Goal: Information Seeking & Learning: Learn about a topic

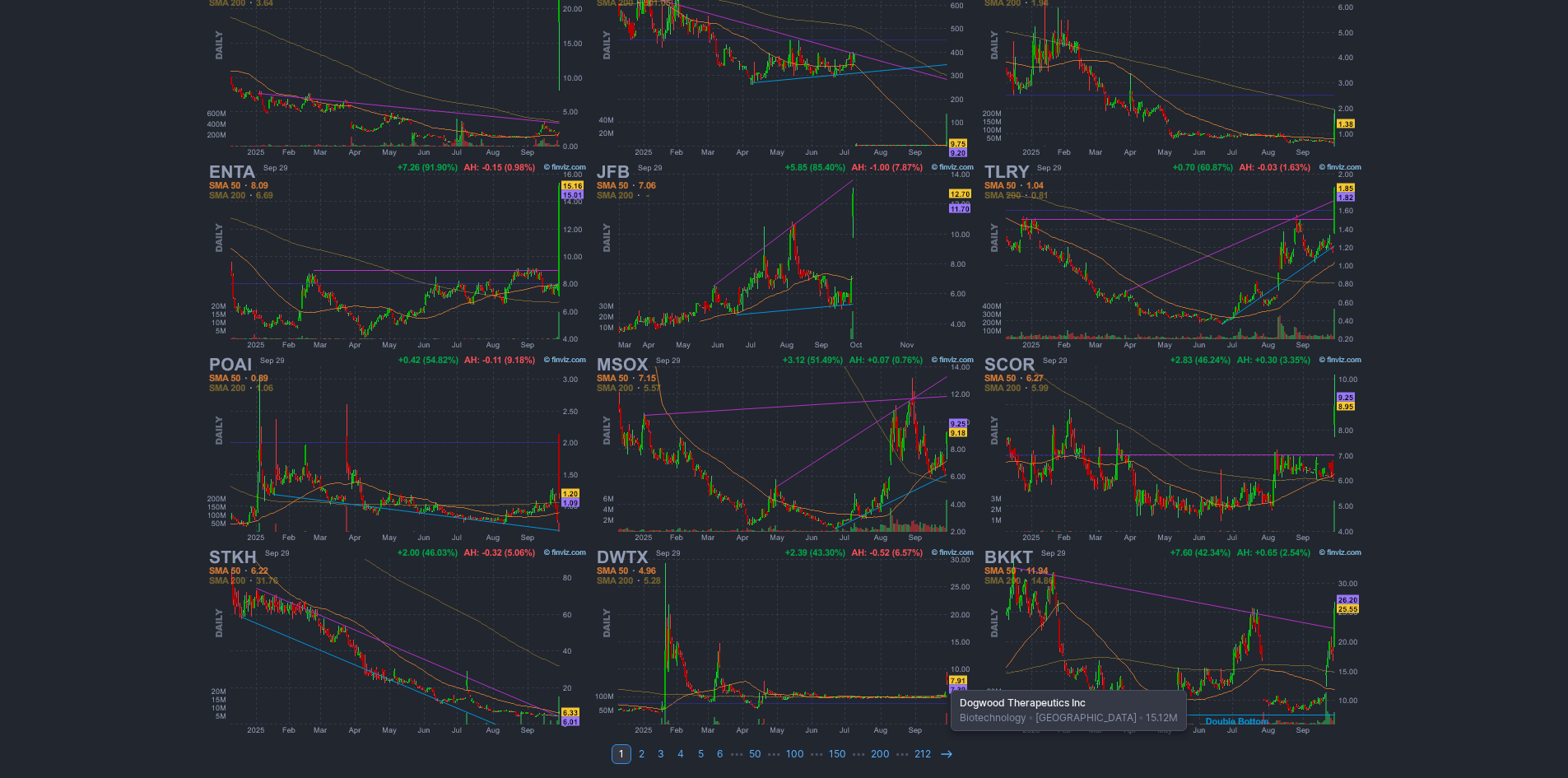
scroll to position [338, 0]
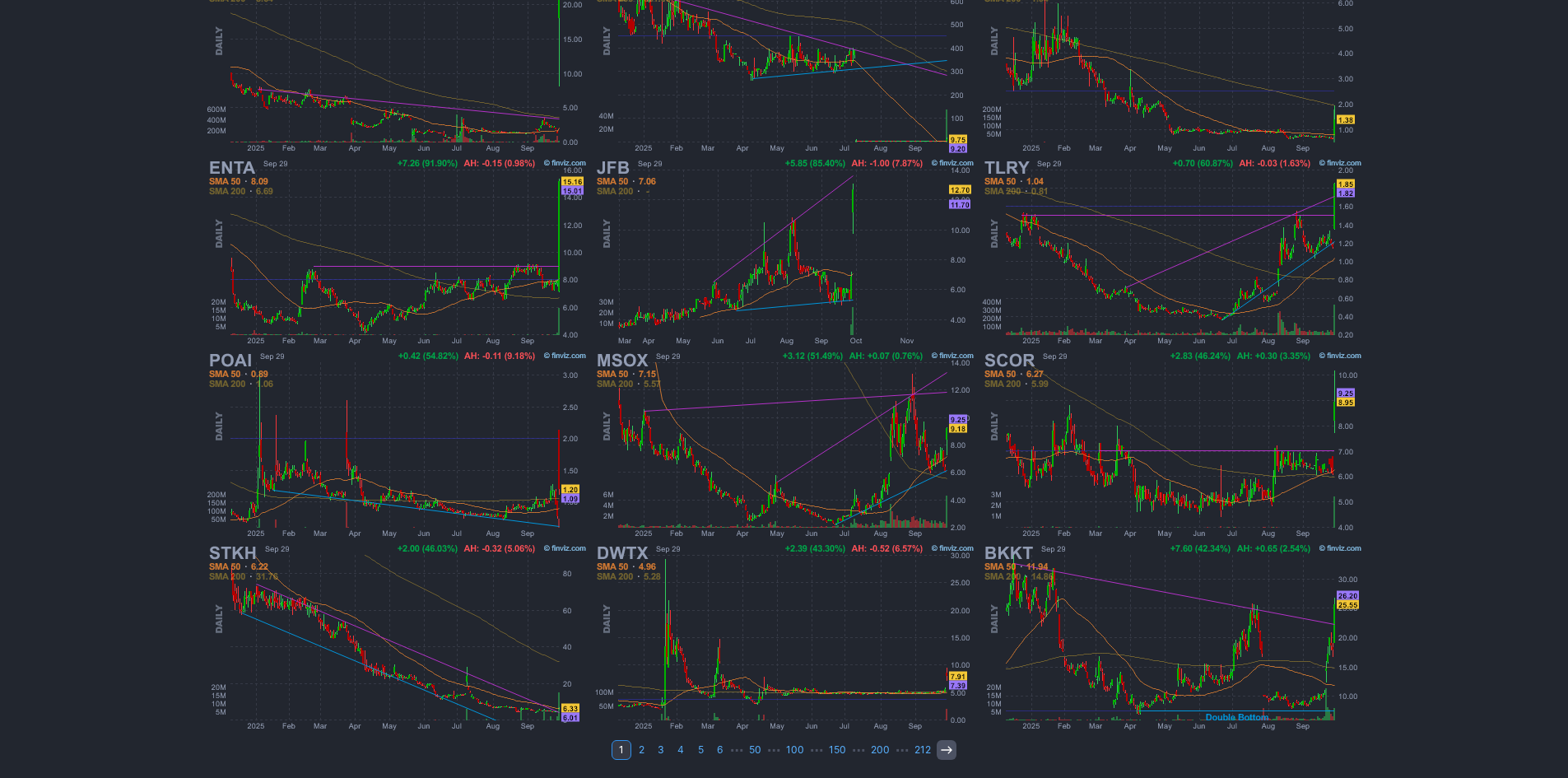
click at [943, 749] on icon at bounding box center [946, 749] width 13 height 13
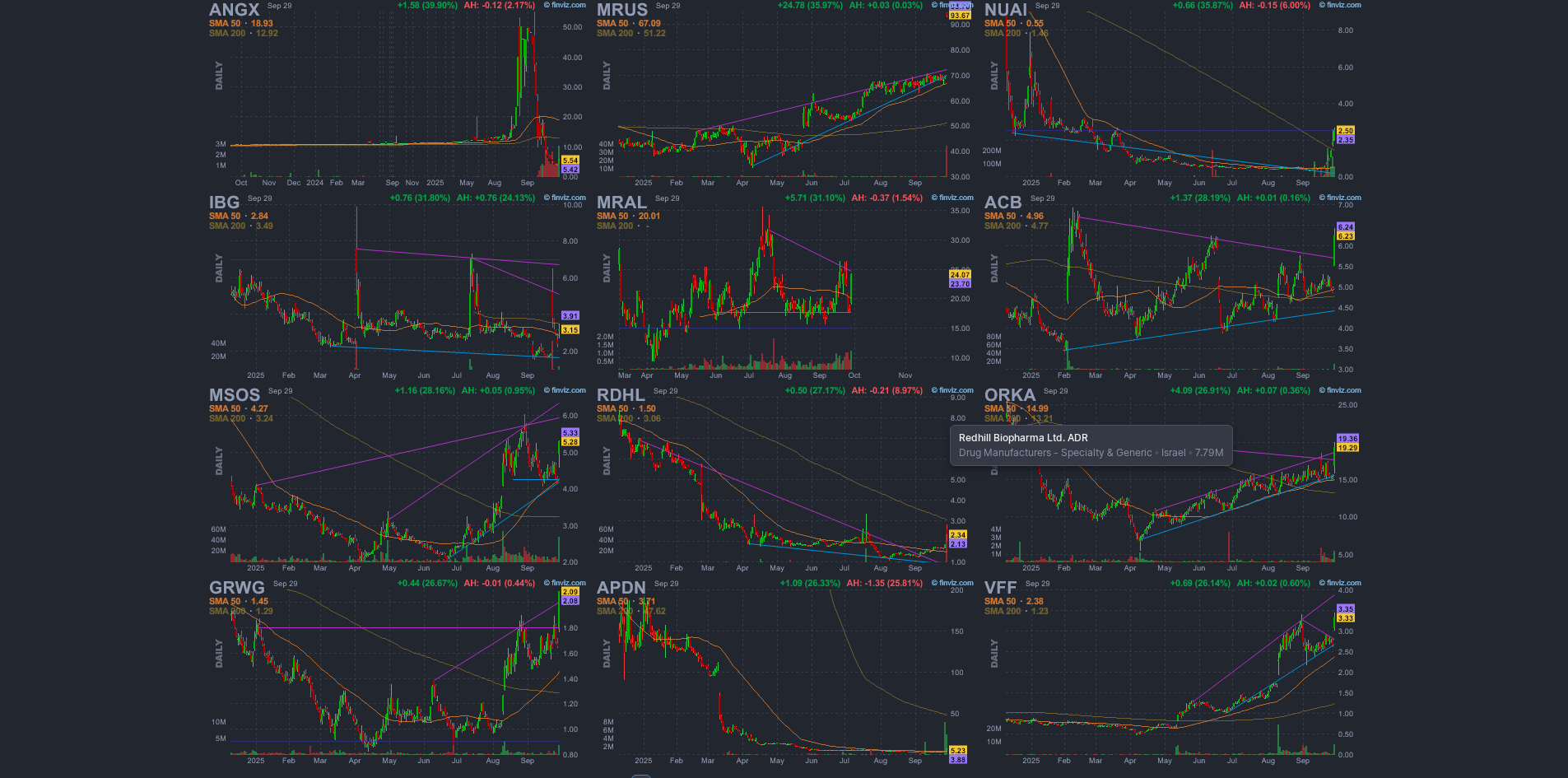
scroll to position [329, 0]
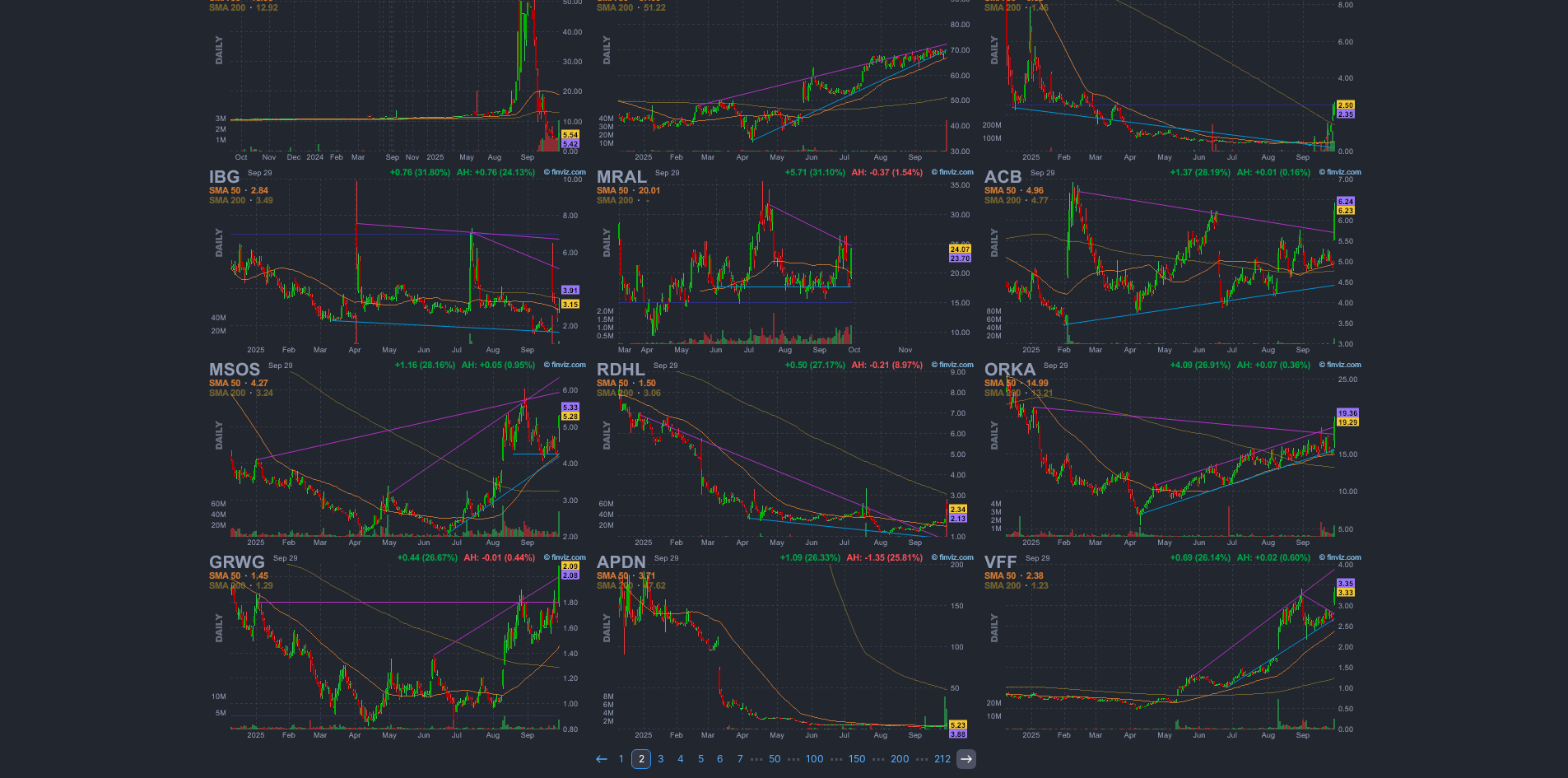
click at [967, 760] on use at bounding box center [965, 759] width 11 height 8
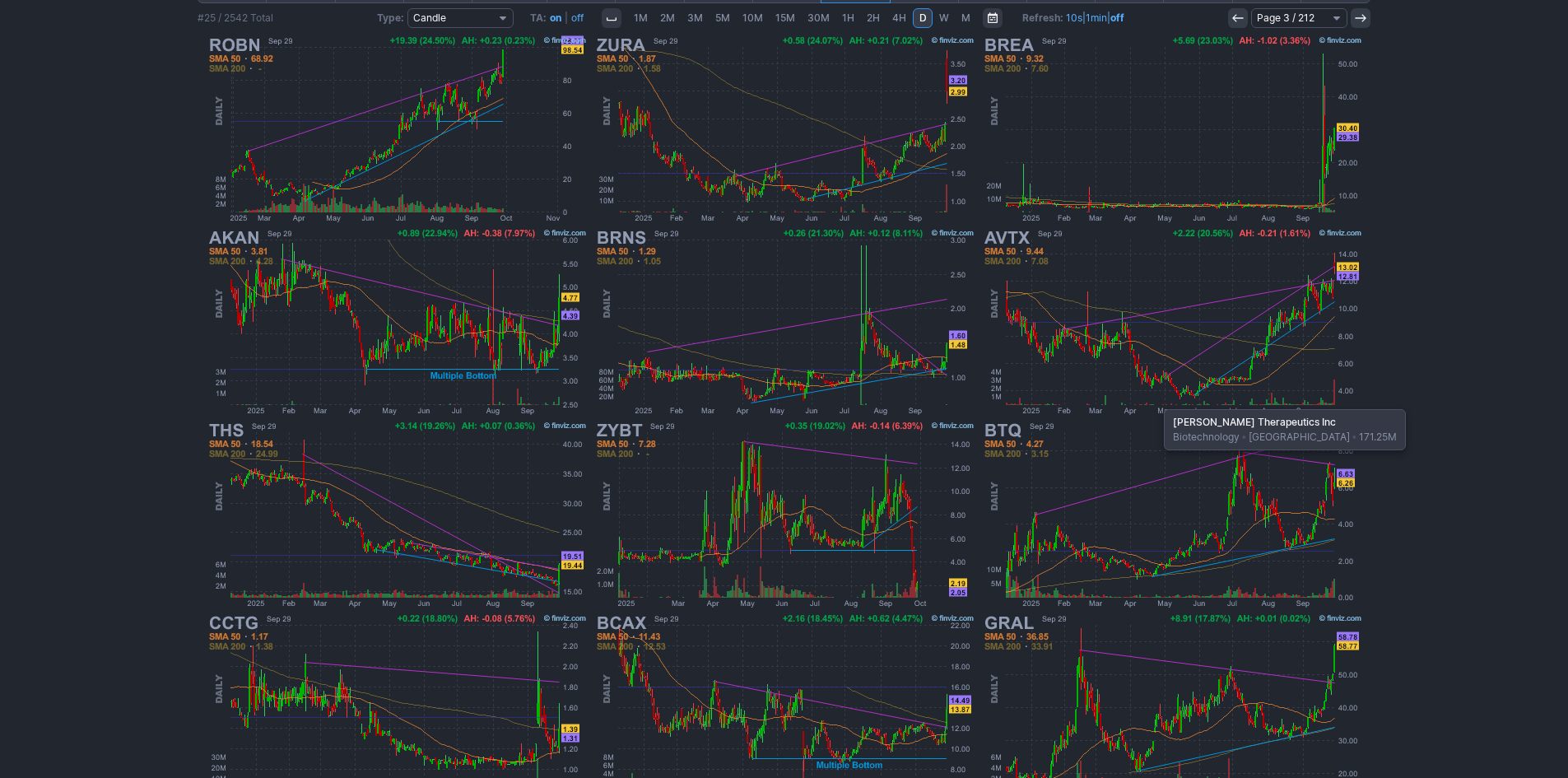
scroll to position [329, 0]
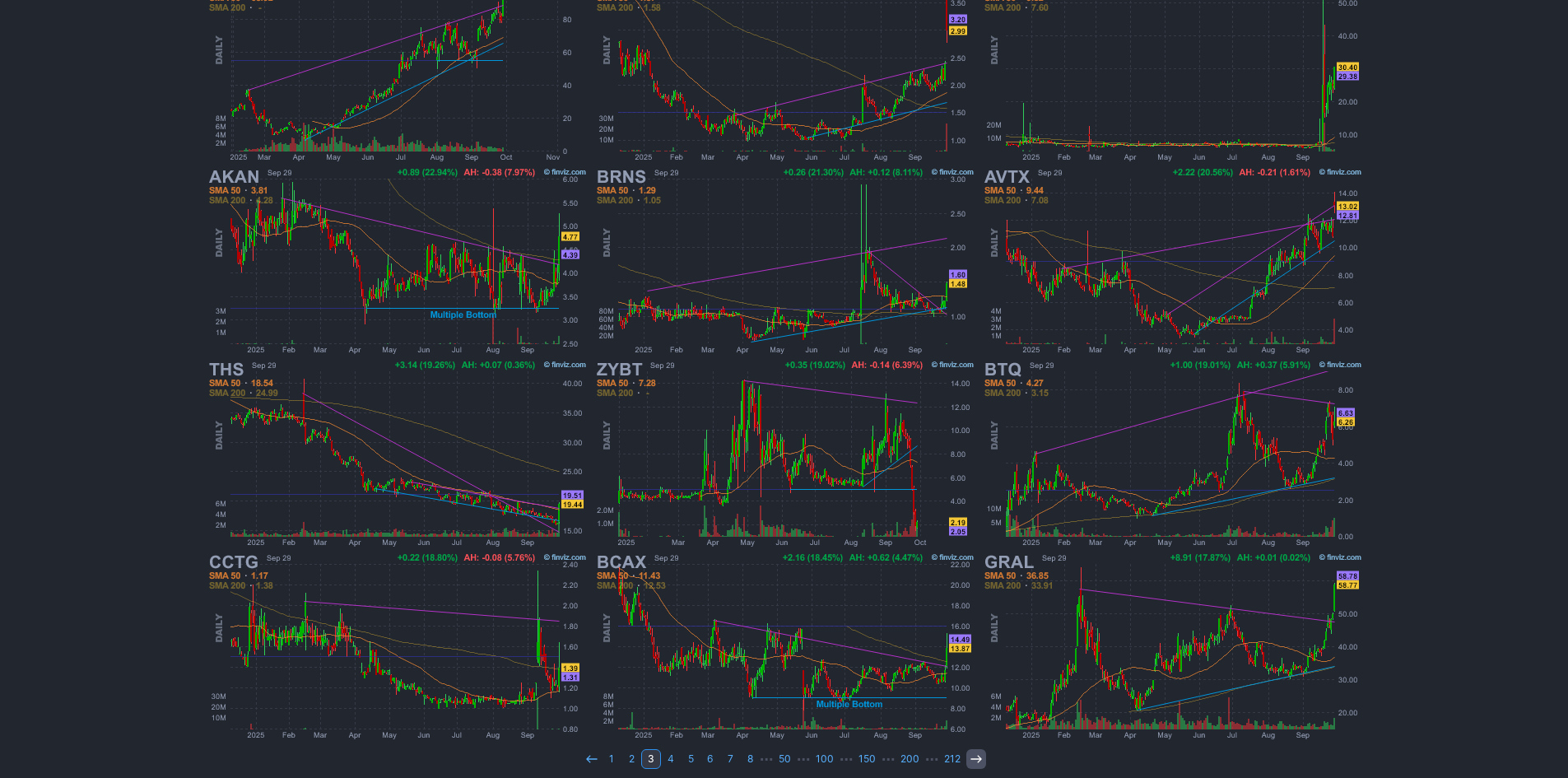
click at [974, 764] on icon at bounding box center [975, 758] width 13 height 13
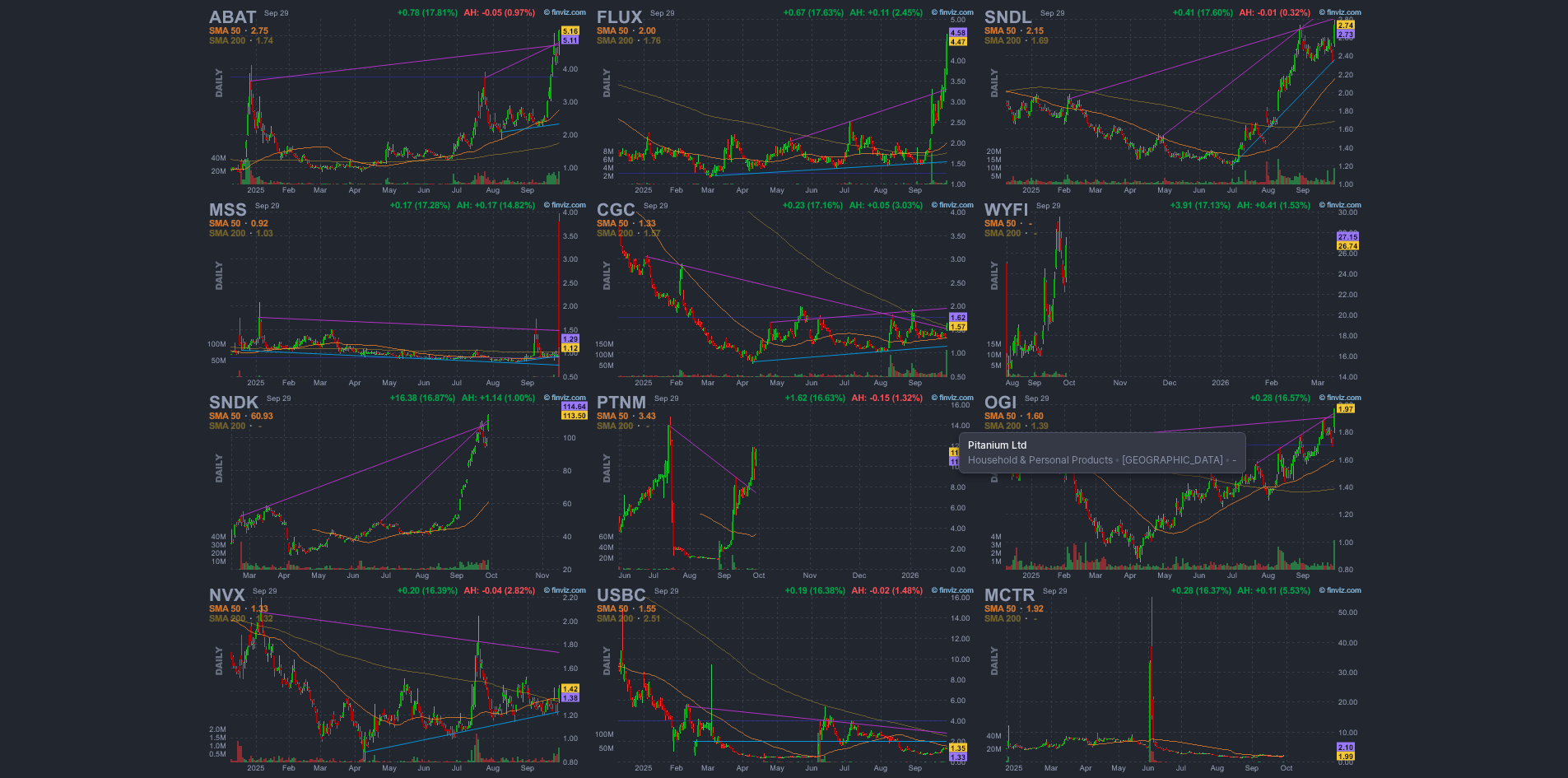
scroll to position [338, 0]
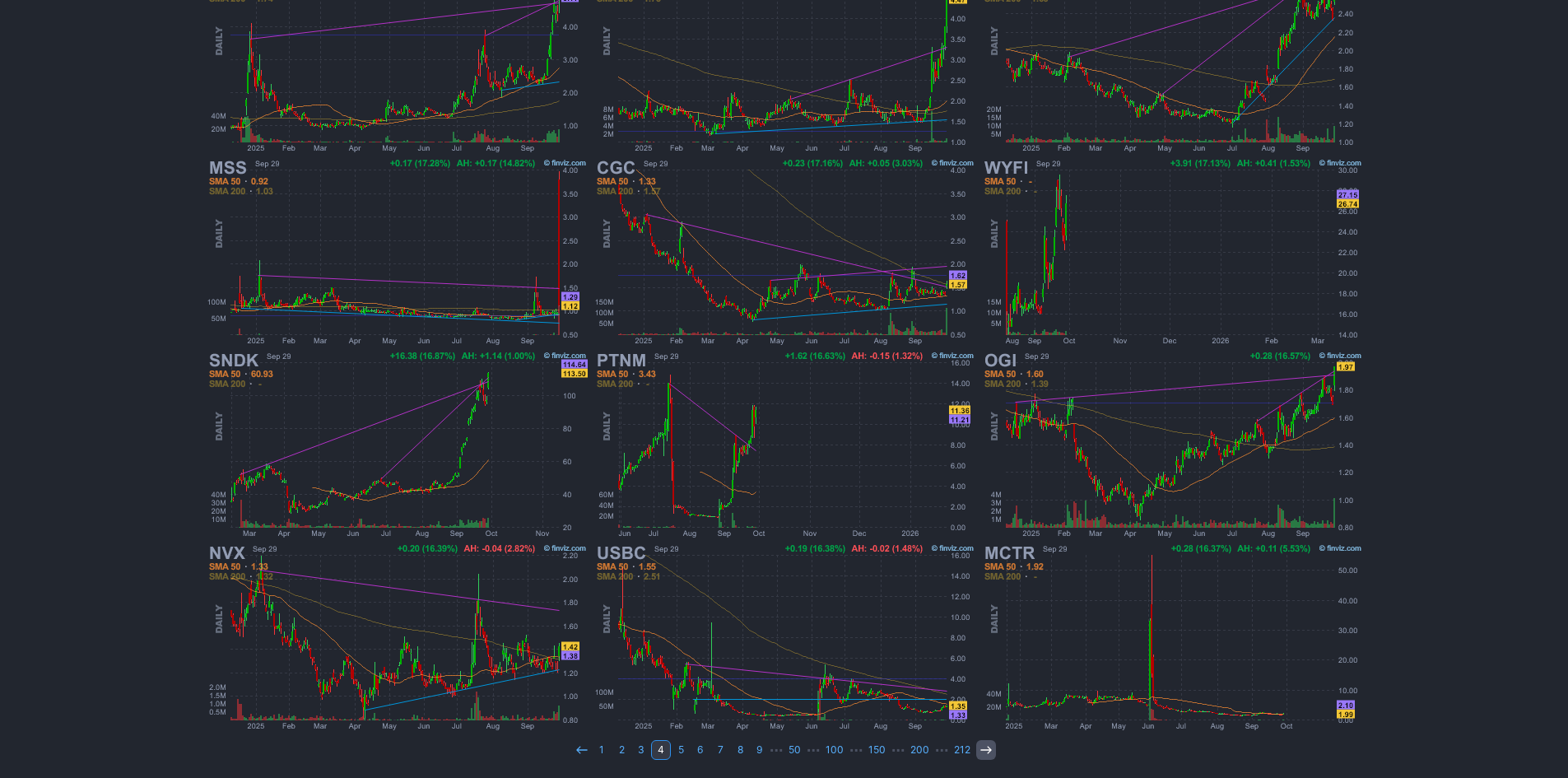
click at [979, 750] on icon at bounding box center [985, 749] width 13 height 13
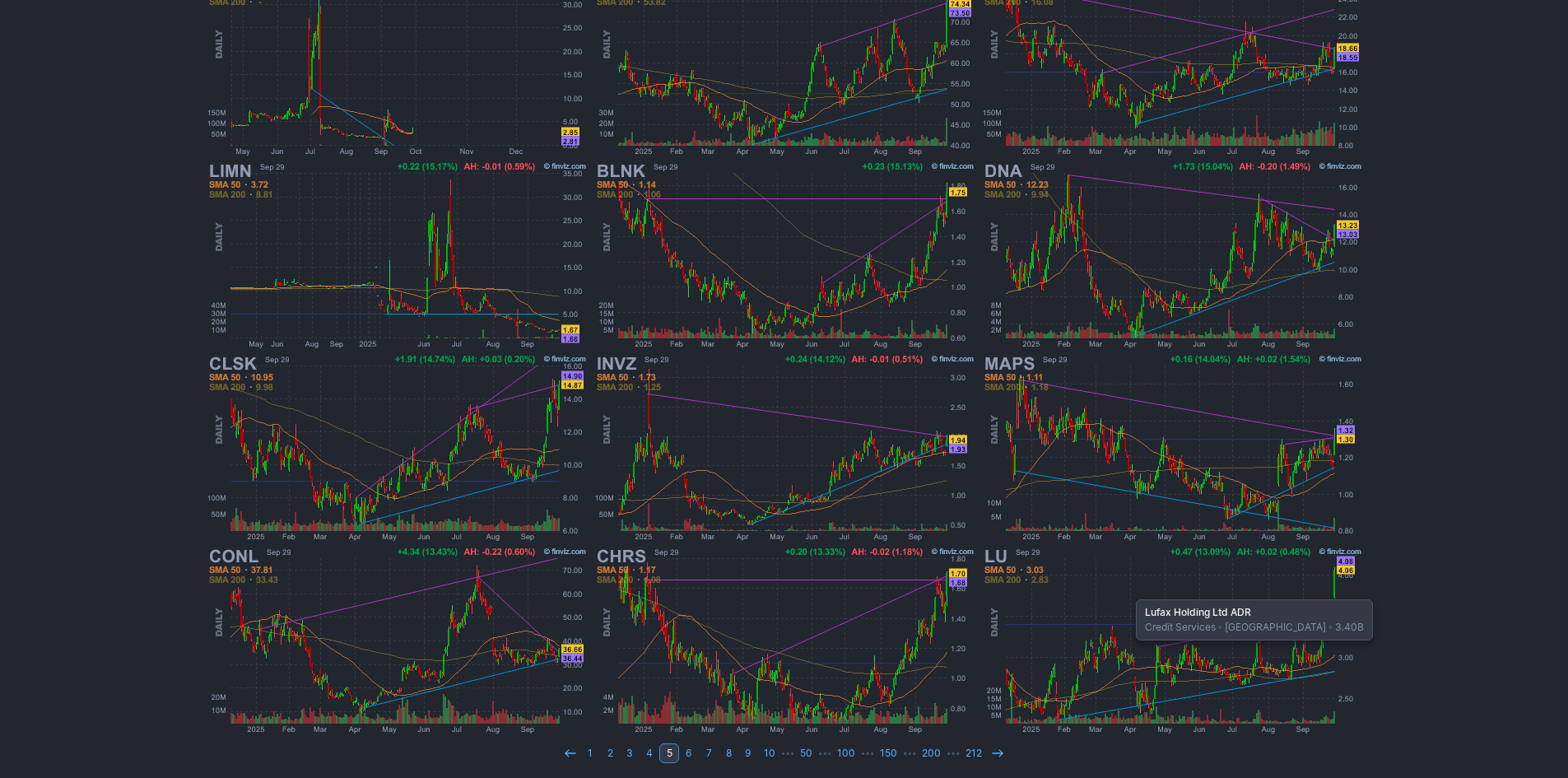
scroll to position [338, 0]
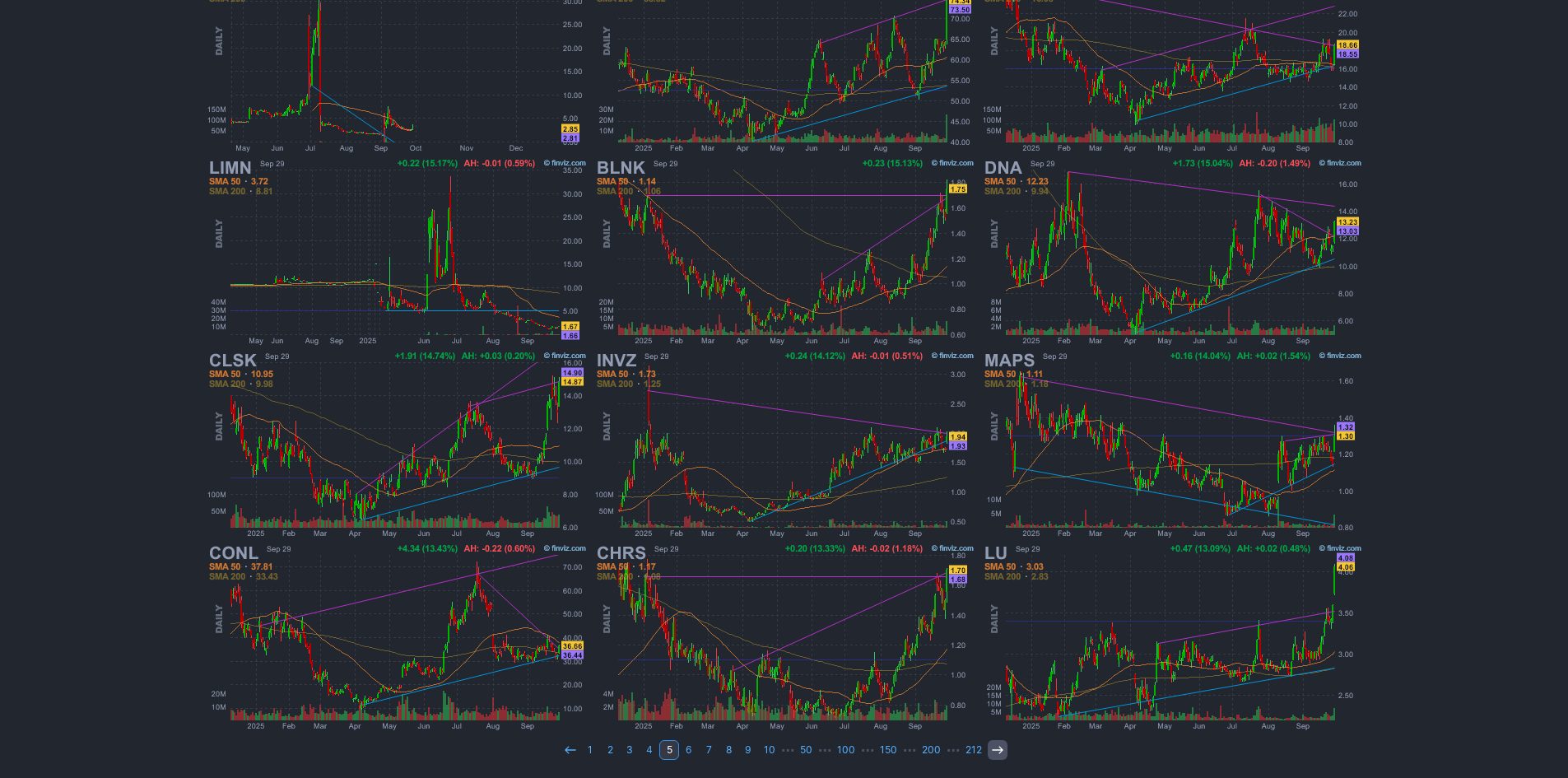
click at [998, 750] on use at bounding box center [997, 749] width 11 height 8
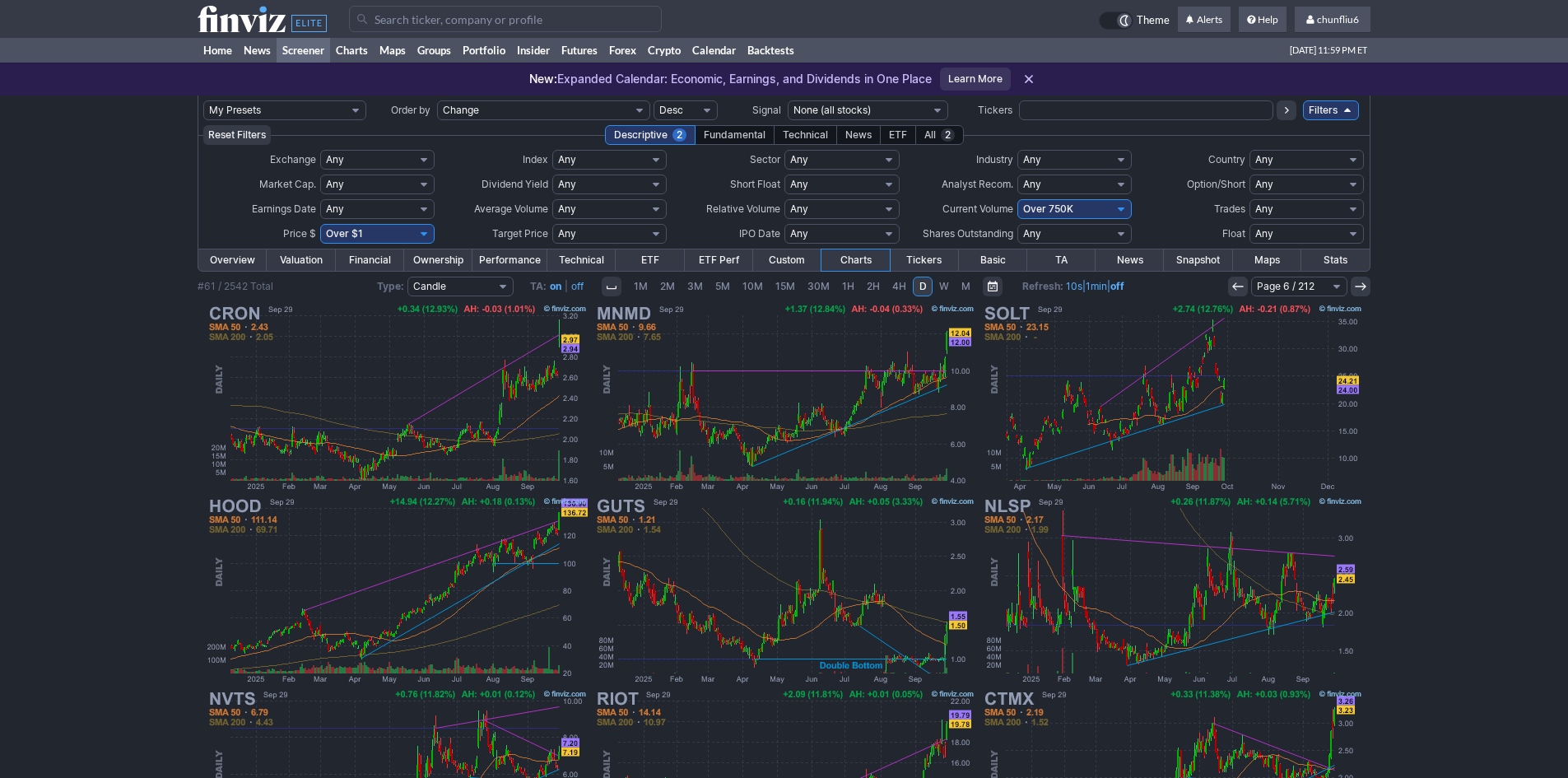
click at [365, 230] on select "Any Under $1 Under $2 Under $3 Under $4 Under $5 Under $7 Under $10 Under $15 U…" at bounding box center [377, 234] width 114 height 20
select select "o10"
click at [320, 224] on select "Any Under $1 Under $2 Under $3 Under $4 Under $5 Under $7 Under $10 Under $15 U…" at bounding box center [377, 234] width 114 height 20
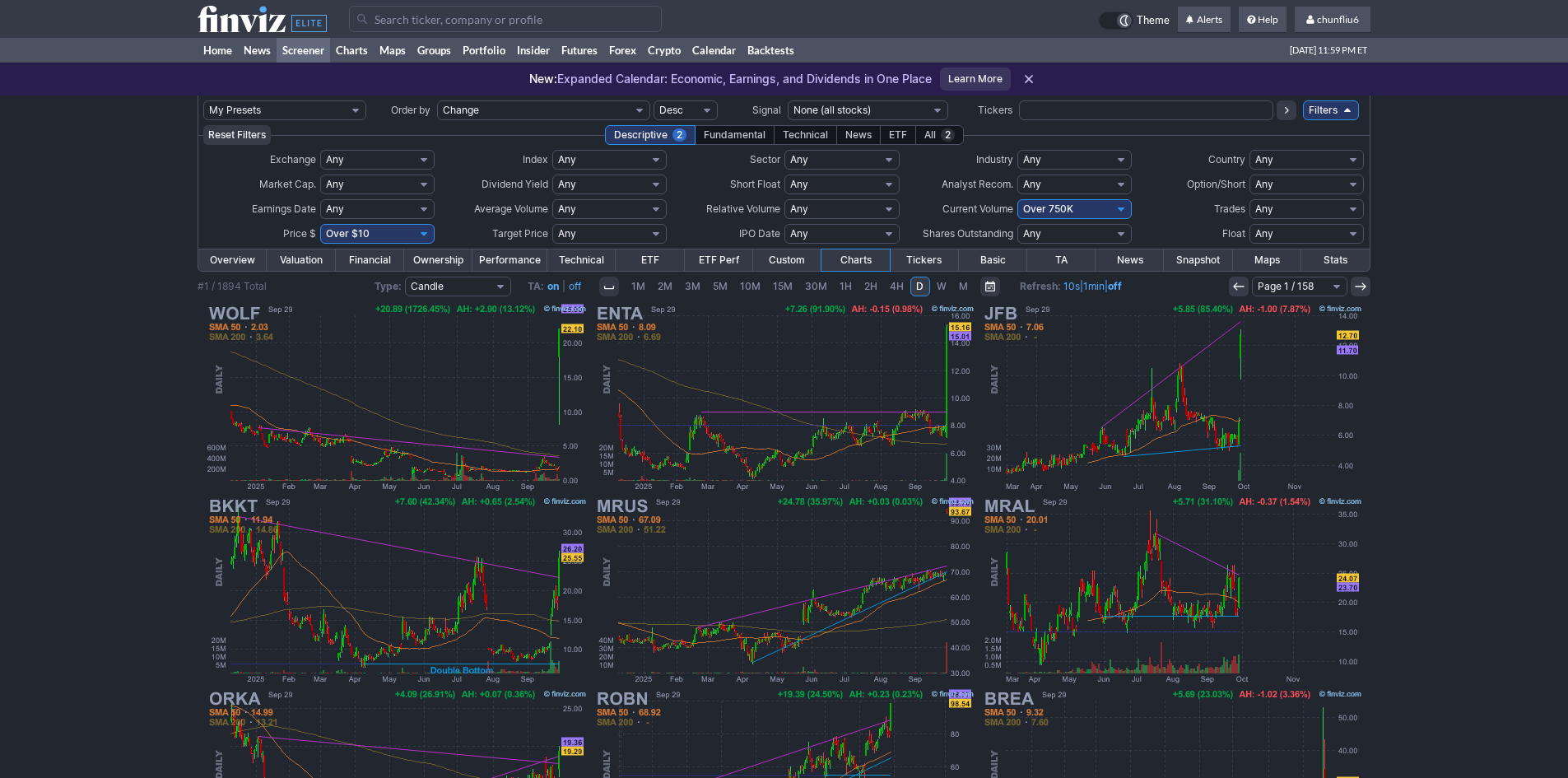
click at [1053, 208] on select "Any Under 50K Under 100K Under 500K Under 750K Under 1M Over 0 Over 50K Over 10…" at bounding box center [1074, 209] width 114 height 20
select select "o500"
click at [1017, 200] on select "Any Under 50K Under 100K Under 500K Under 750K Under 1M Over 0 Over 50K Over 10…" at bounding box center [1074, 209] width 114 height 20
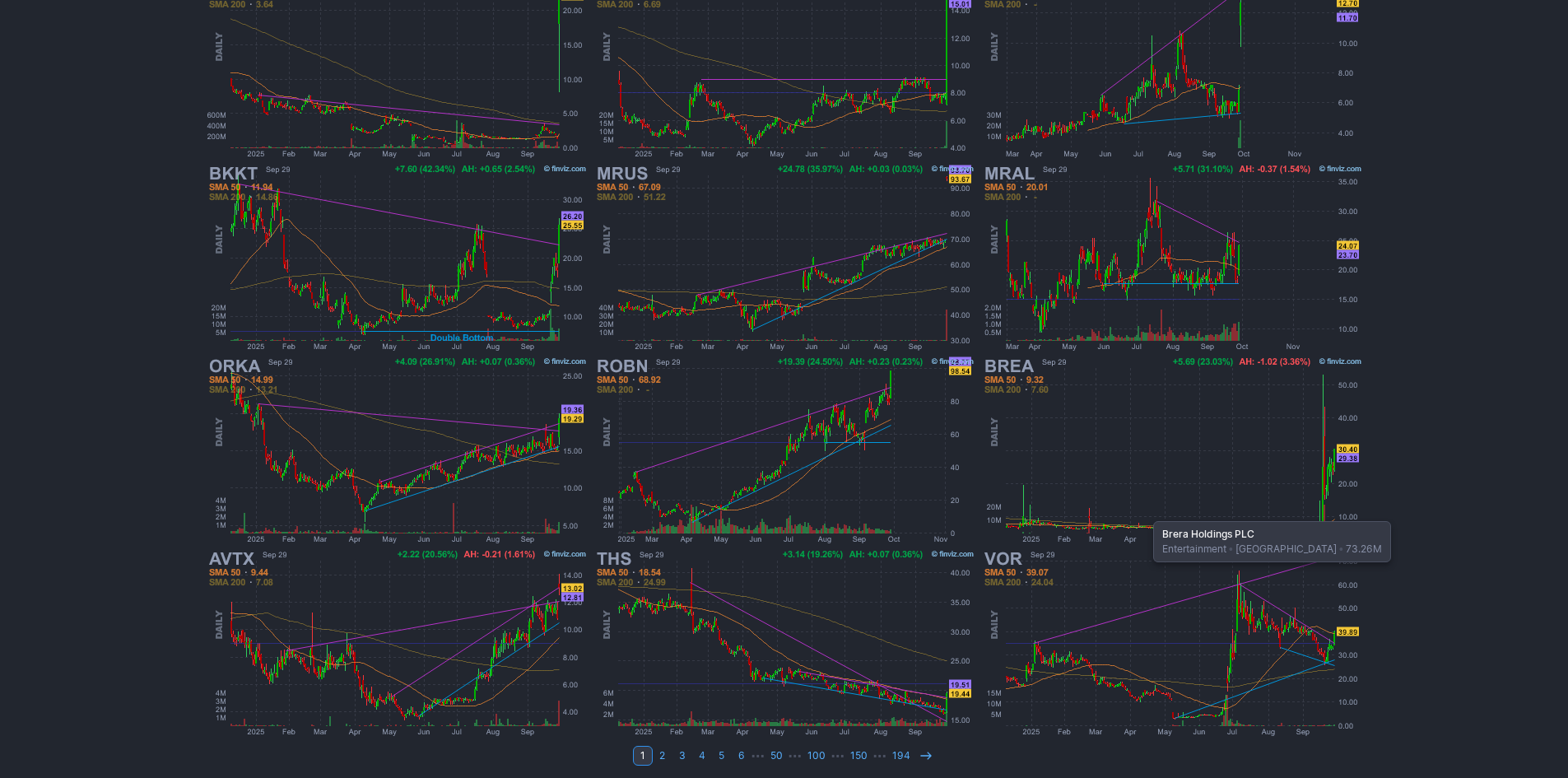
scroll to position [338, 0]
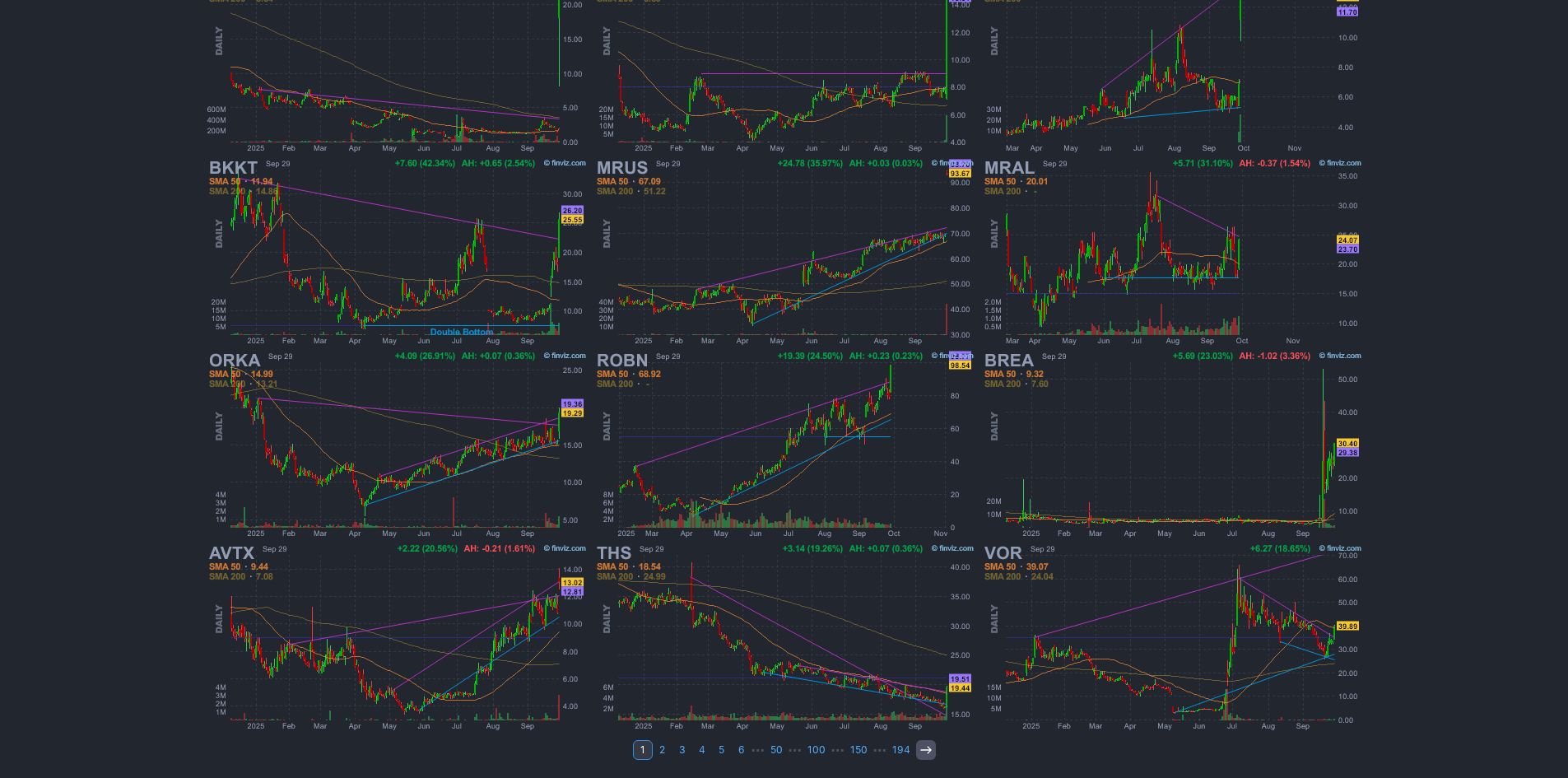
click at [922, 750] on icon at bounding box center [925, 749] width 13 height 13
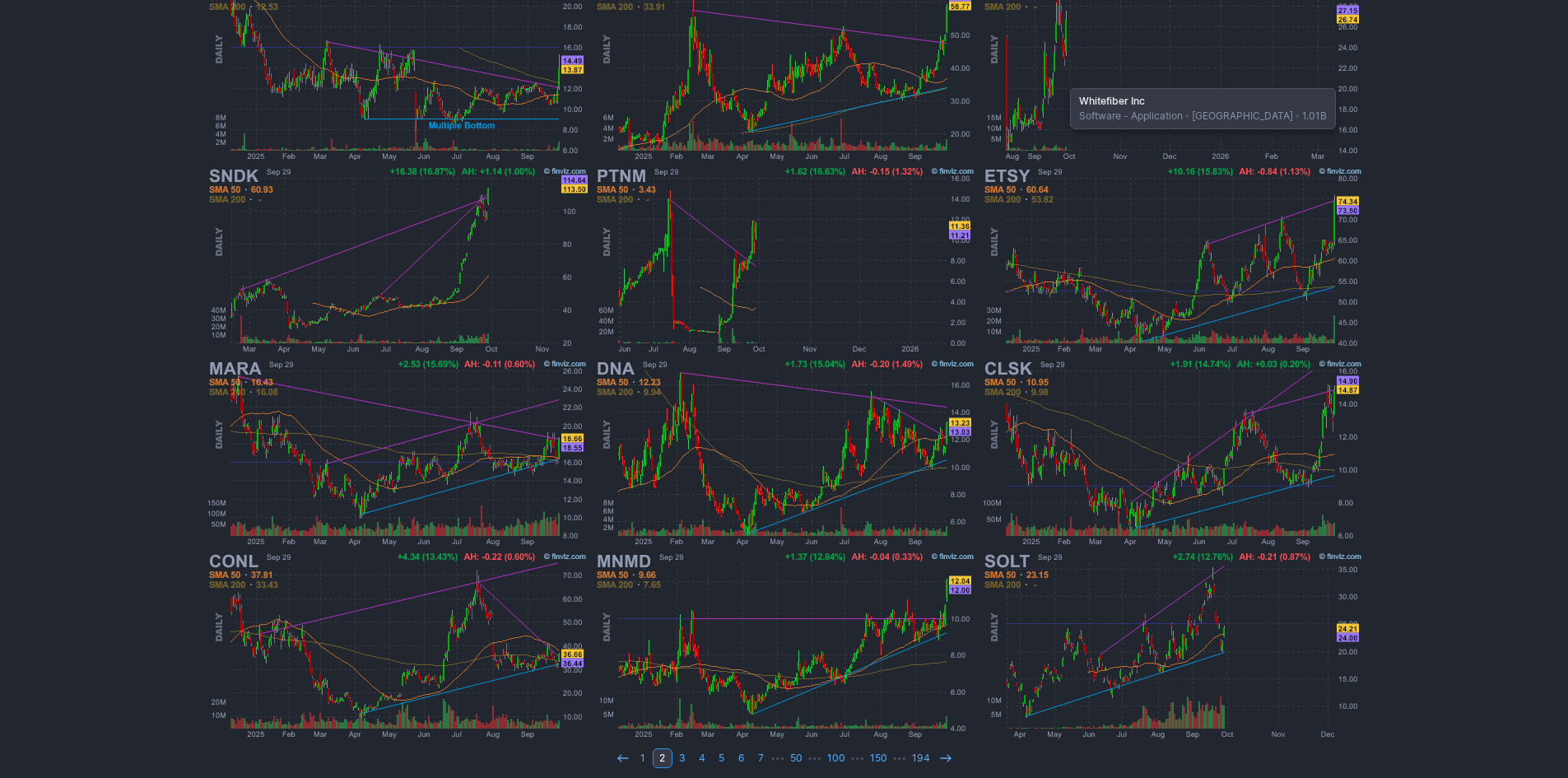
scroll to position [338, 0]
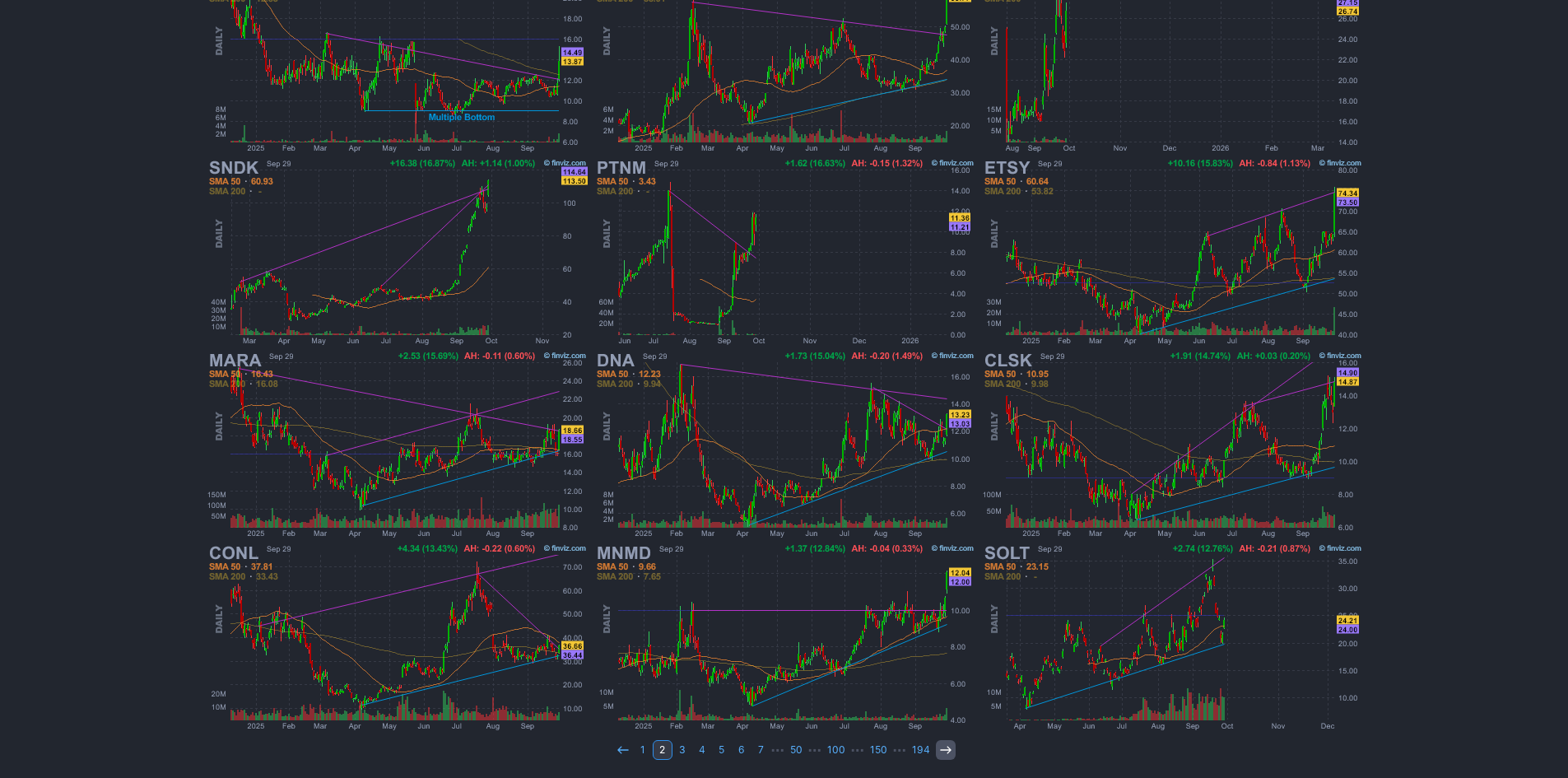
click at [946, 755] on icon at bounding box center [945, 749] width 13 height 13
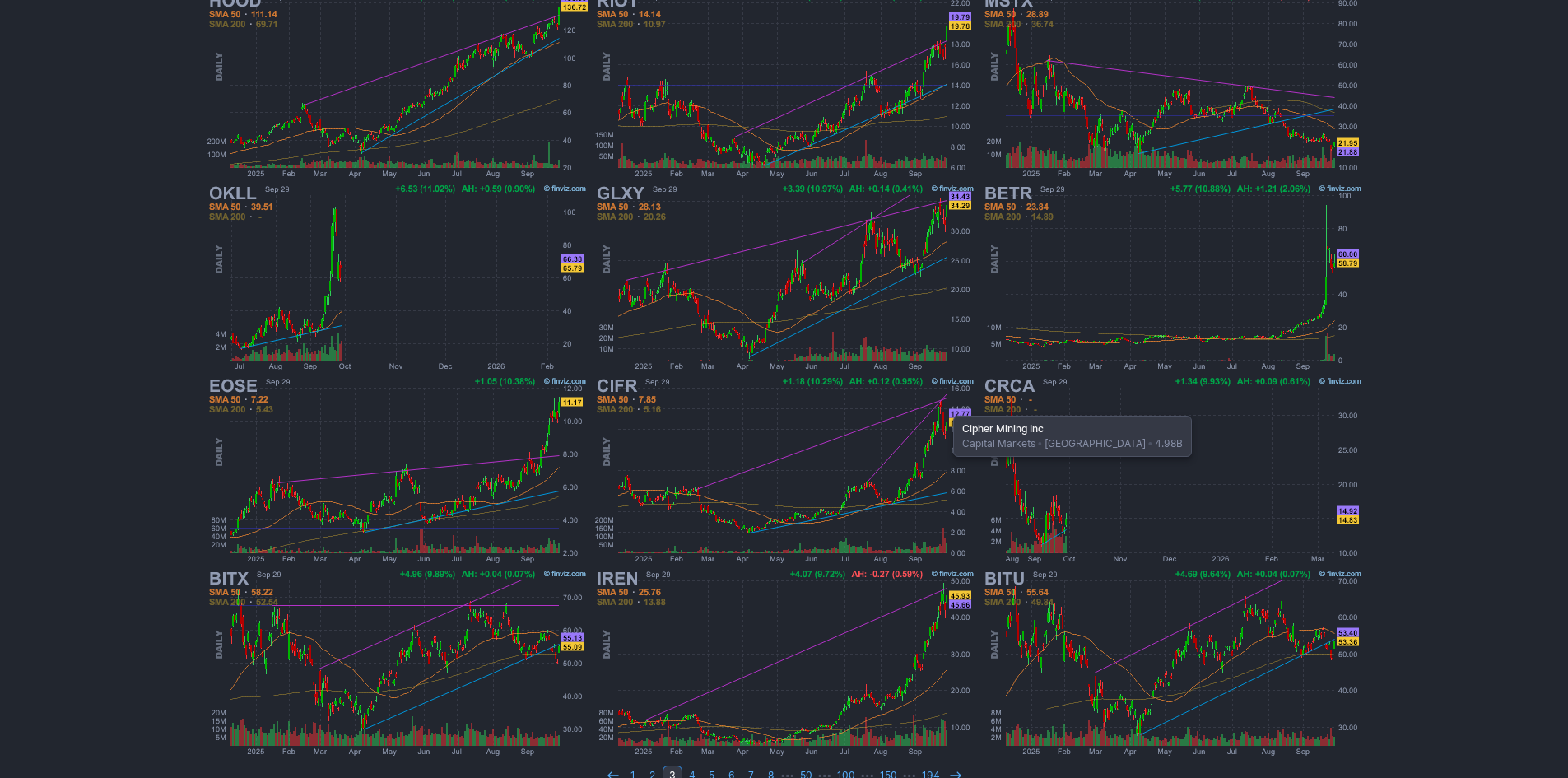
scroll to position [329, 0]
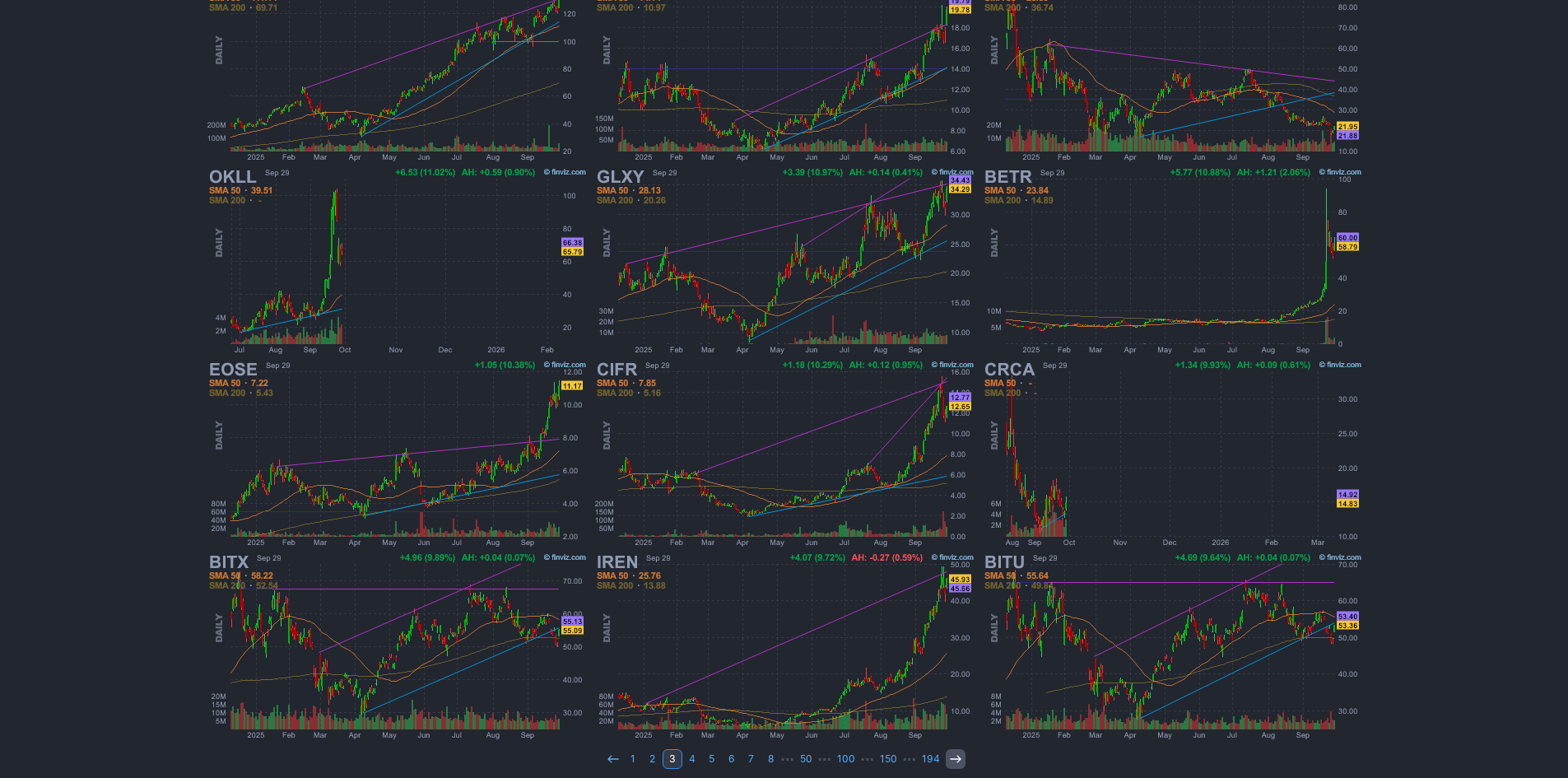
click at [949, 758] on icon at bounding box center [955, 758] width 13 height 13
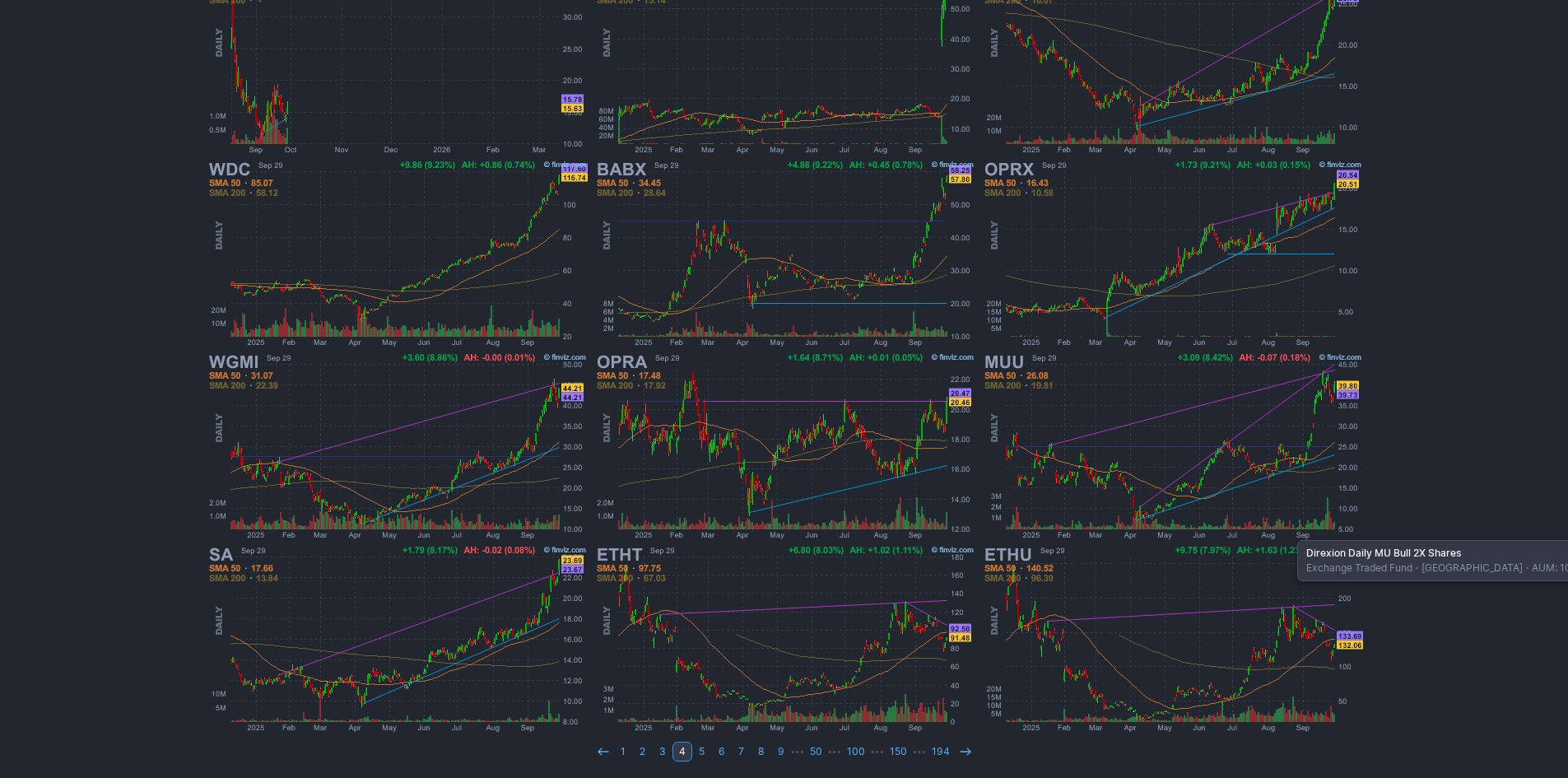
scroll to position [338, 0]
click at [971, 746] on link at bounding box center [965, 750] width 20 height 20
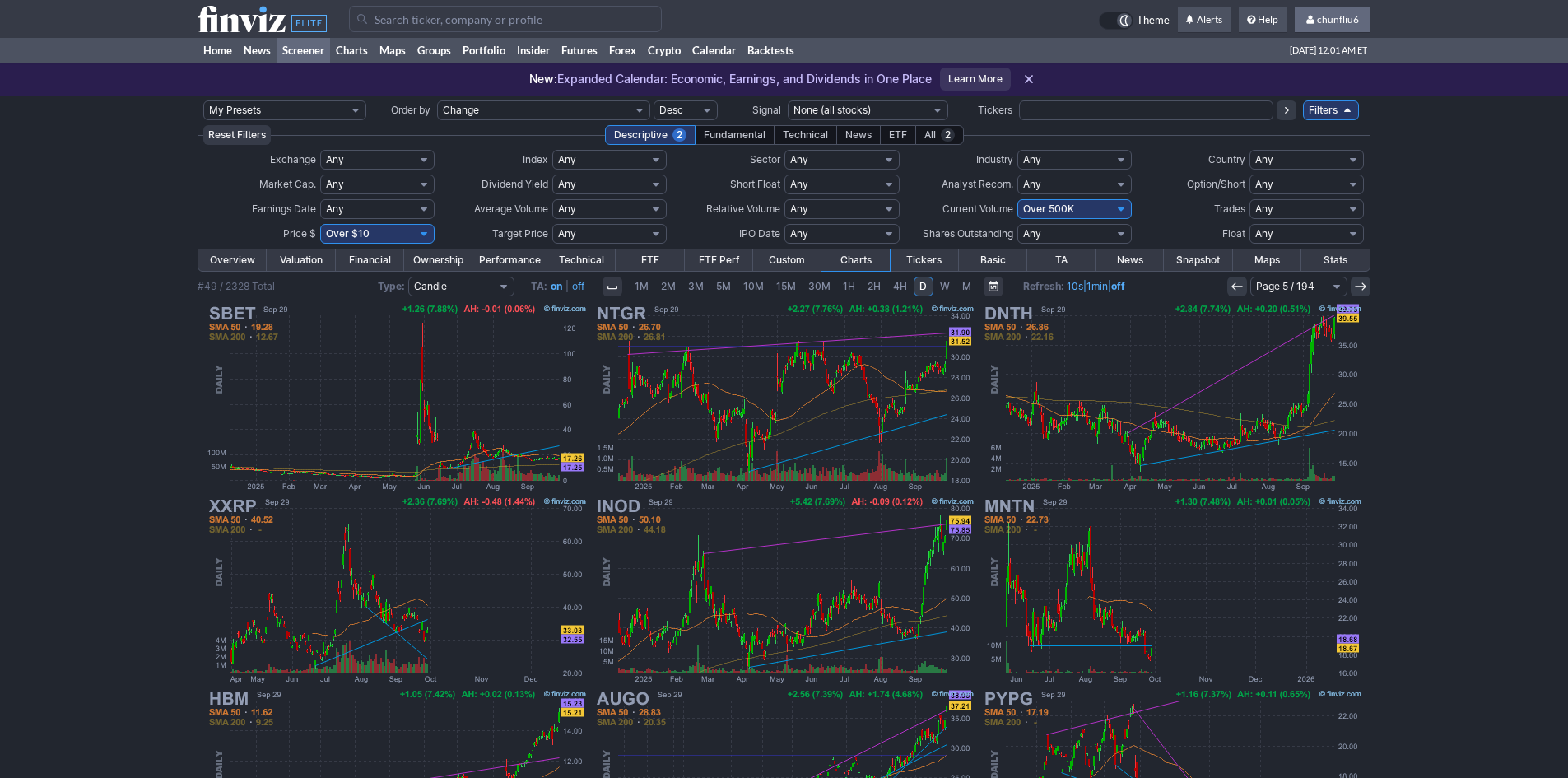
click at [1344, 10] on link "chunfliu6" at bounding box center [1332, 20] width 76 height 27
click at [1310, 120] on link "Sign Out" at bounding box center [1324, 122] width 92 height 27
